Goal: Navigation & Orientation: Find specific page/section

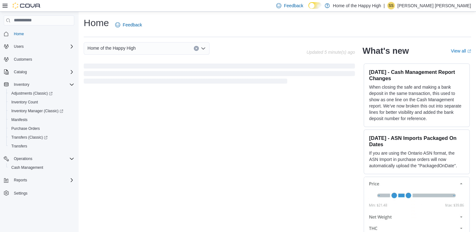
click at [462, 5] on p "[PERSON_NAME] [PERSON_NAME]" at bounding box center [434, 6] width 74 height 8
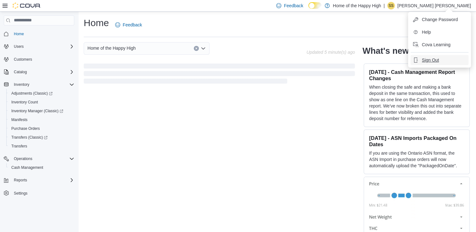
click at [448, 62] on button "Sign Out" at bounding box center [439, 60] width 58 height 10
